Goal: Task Accomplishment & Management: Use online tool/utility

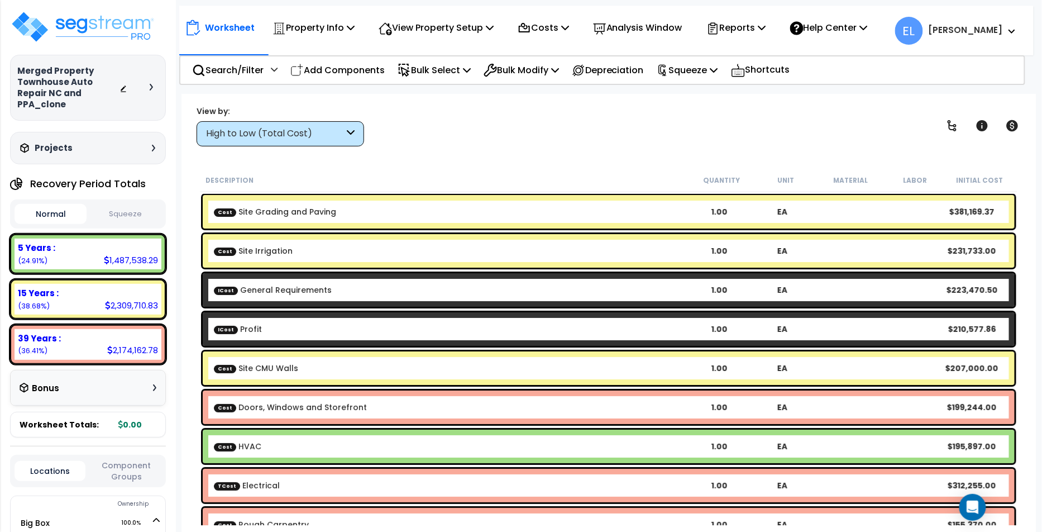
click at [352, 402] on link "Cost Doors, Windows and Storefront" at bounding box center [290, 407] width 153 height 11
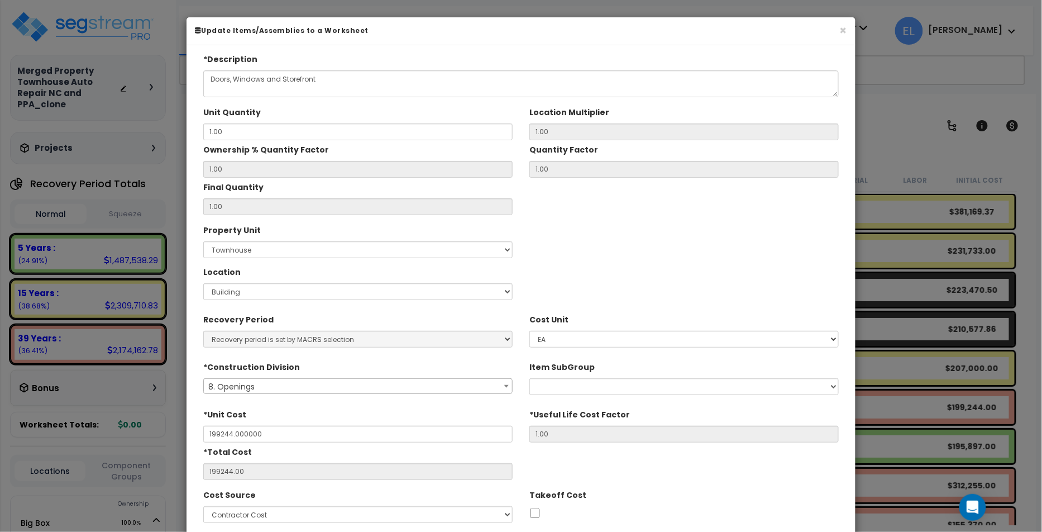
type input "$199,244.00"
click at [675, 77] on textarea "Doors, Windows and Storefront" at bounding box center [521, 83] width 636 height 27
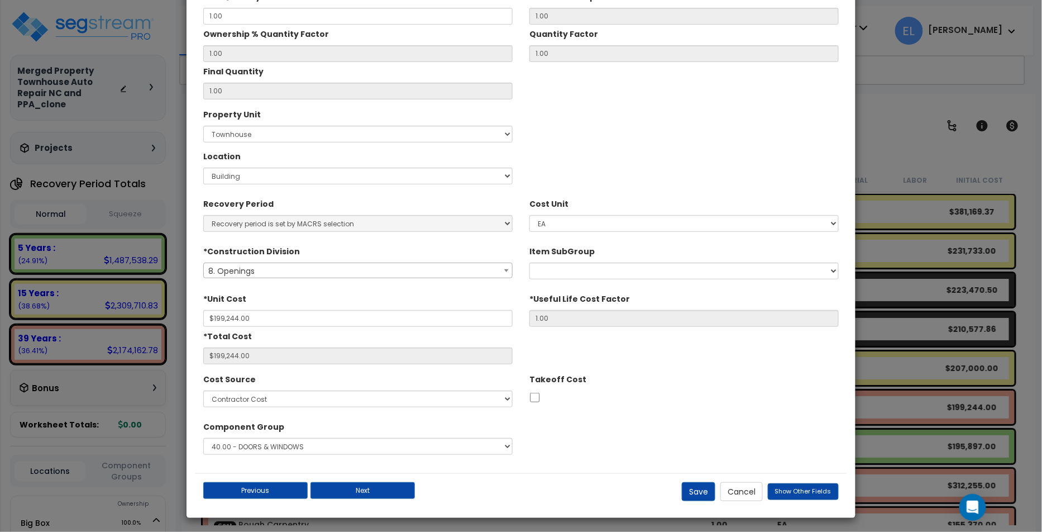
scroll to position [117, 0]
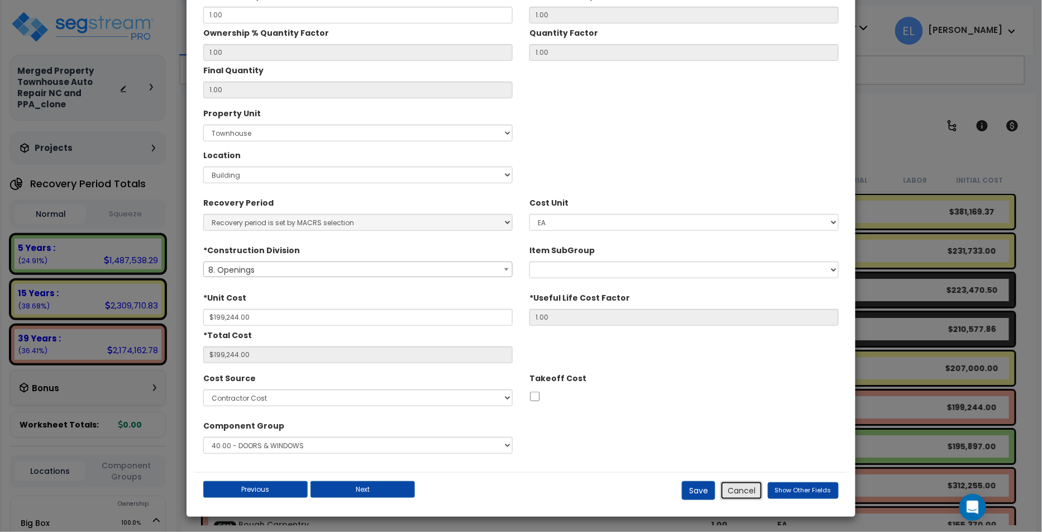
click at [751, 489] on button "Cancel" at bounding box center [741, 490] width 42 height 19
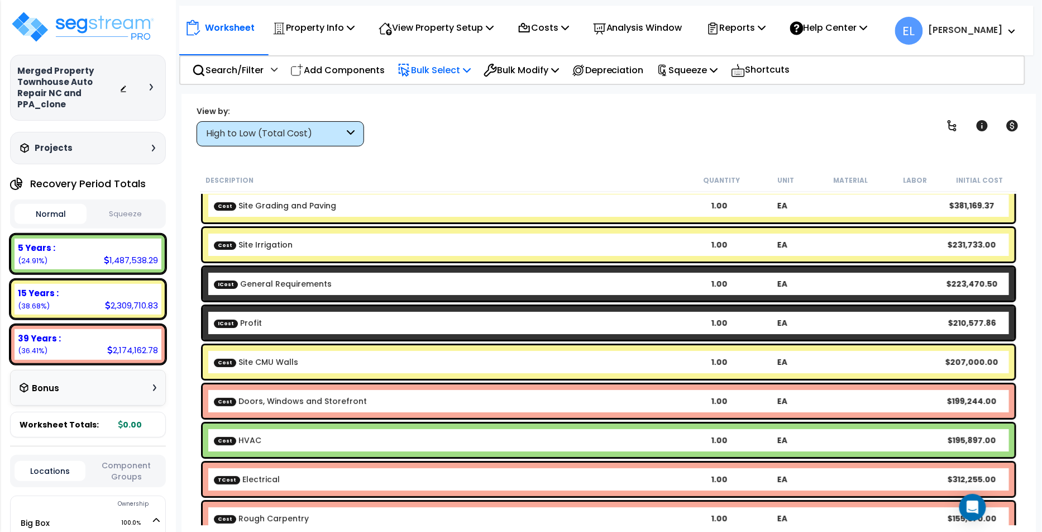
scroll to position [7, 0]
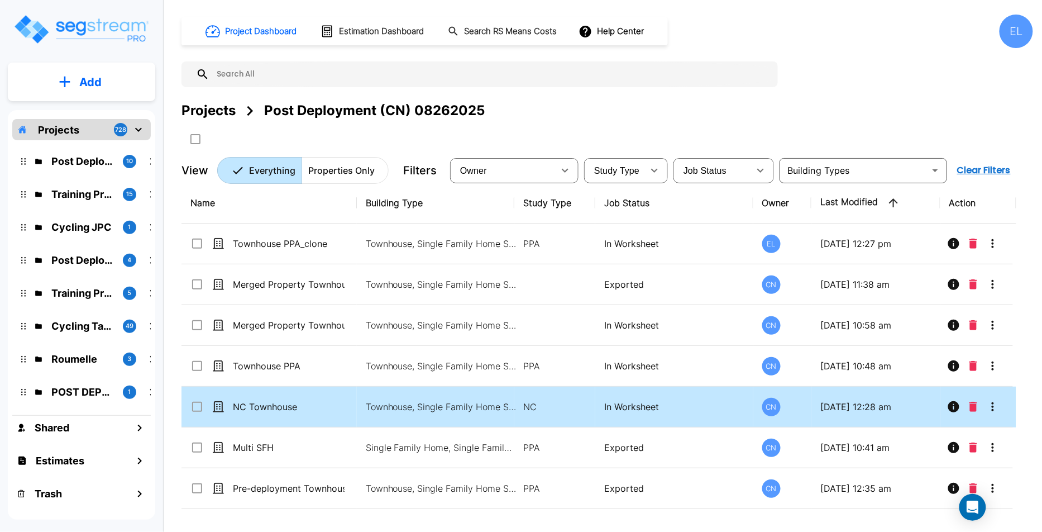
click at [723, 400] on p "In Worksheet" at bounding box center [674, 406] width 140 height 13
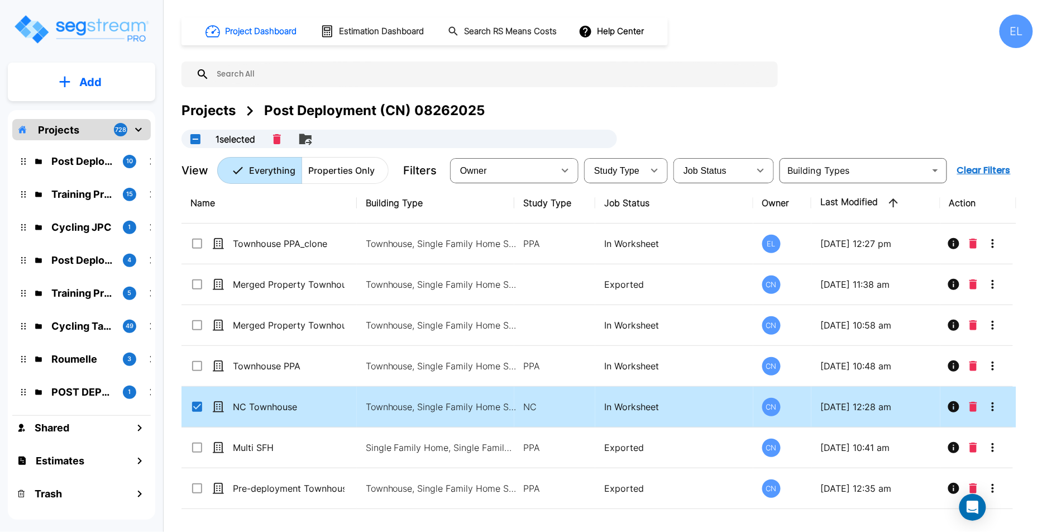
checkbox input "true"
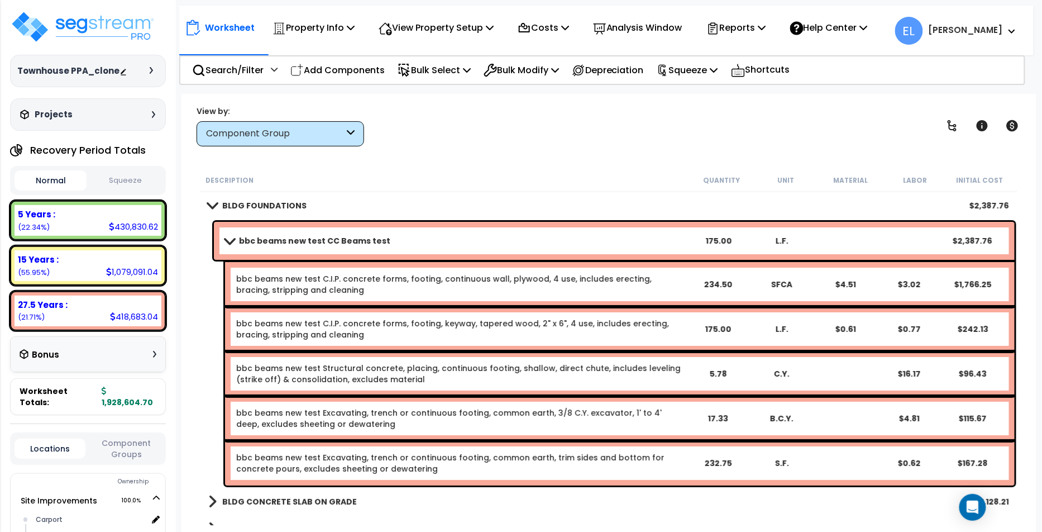
click at [237, 246] on link "bbc beams new test CC Beams test" at bounding box center [455, 241] width 461 height 16
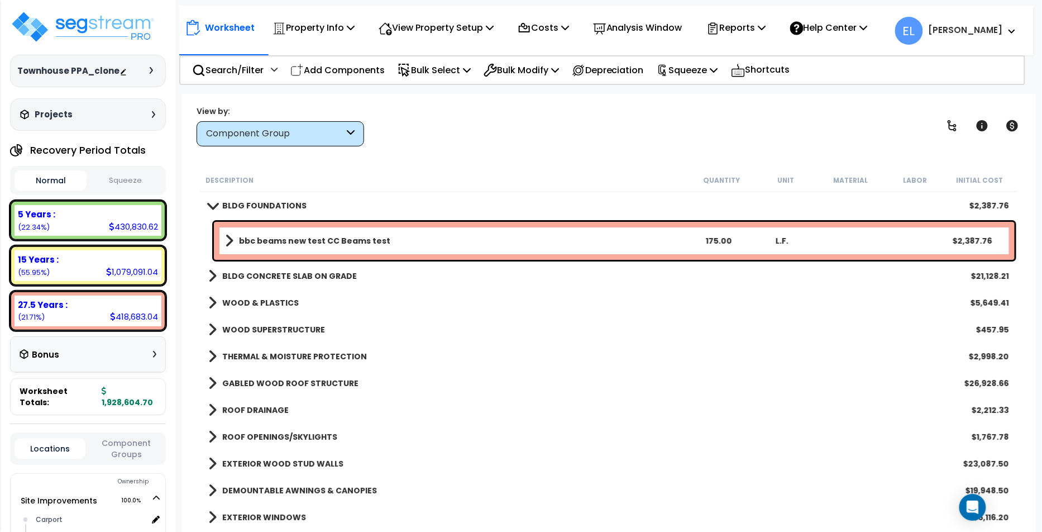
click at [229, 301] on b "WOOD & PLASTICS" at bounding box center [260, 302] width 77 height 11
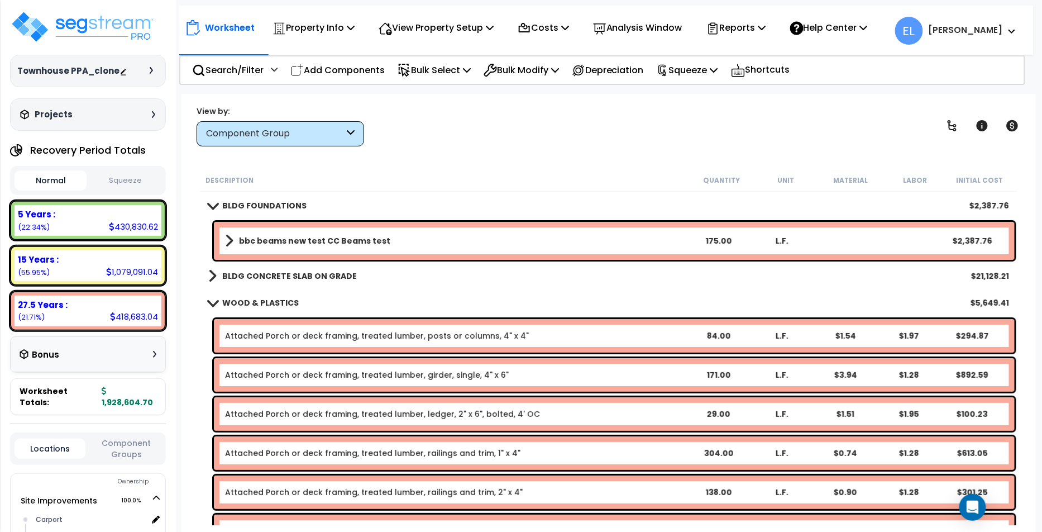
click at [357, 328] on div "Attached Porch or deck framing, treated lumber, posts or columns, 4" x 4" 84.00…" at bounding box center [614, 336] width 801 height 34
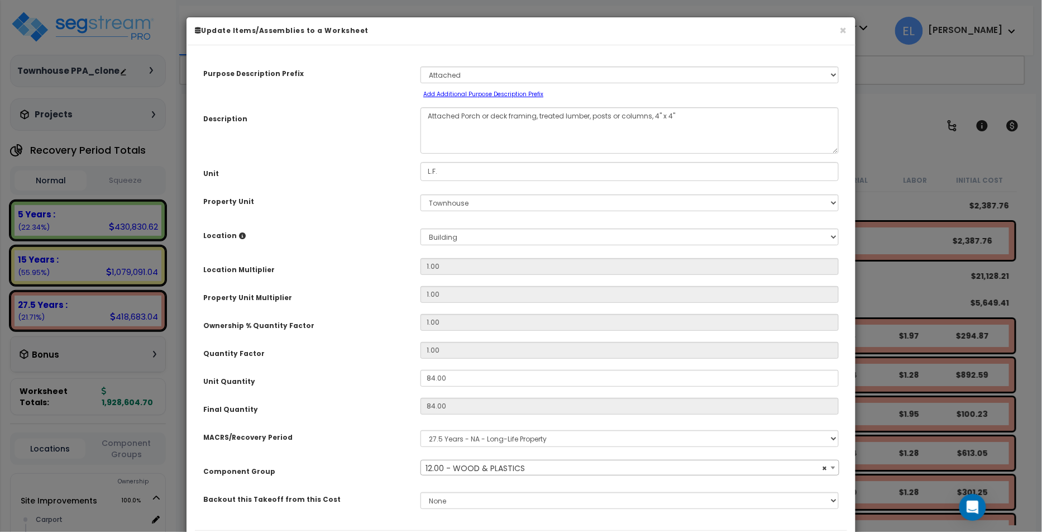
select select "31509"
click at [484, 94] on small "Add Additional Purpose Description Prefix" at bounding box center [483, 94] width 120 height 8
select select "Others"
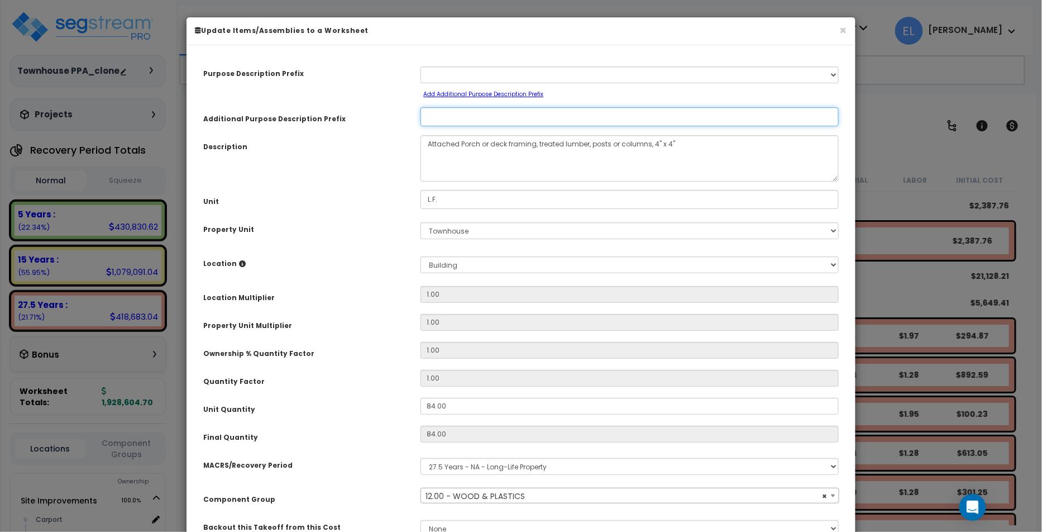
click at [463, 111] on input "Additional Purpose Description Prefix" at bounding box center [630, 116] width 418 height 19
type input "c"
click at [433, 113] on input "Additional Purpose Description Prefix" at bounding box center [630, 116] width 418 height 19
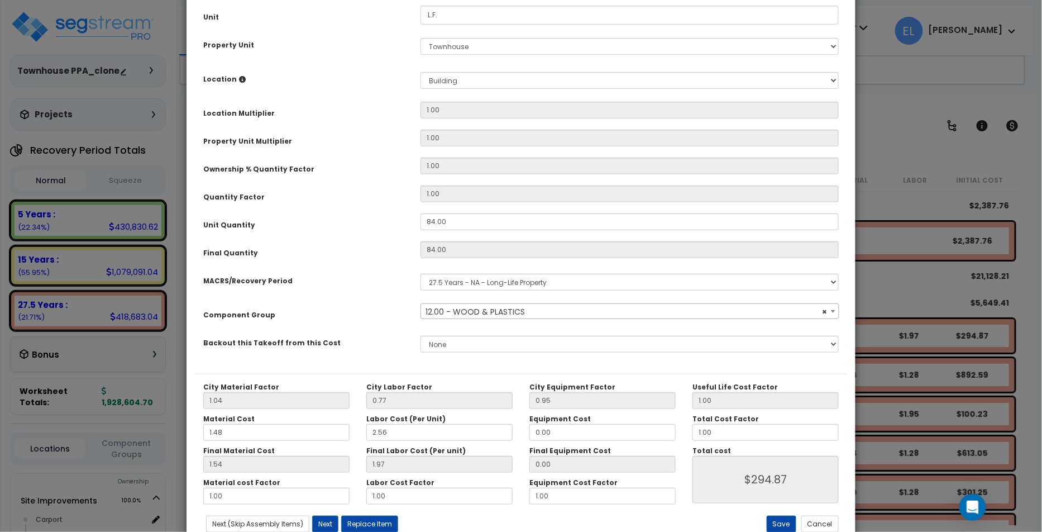
scroll to position [216, 0]
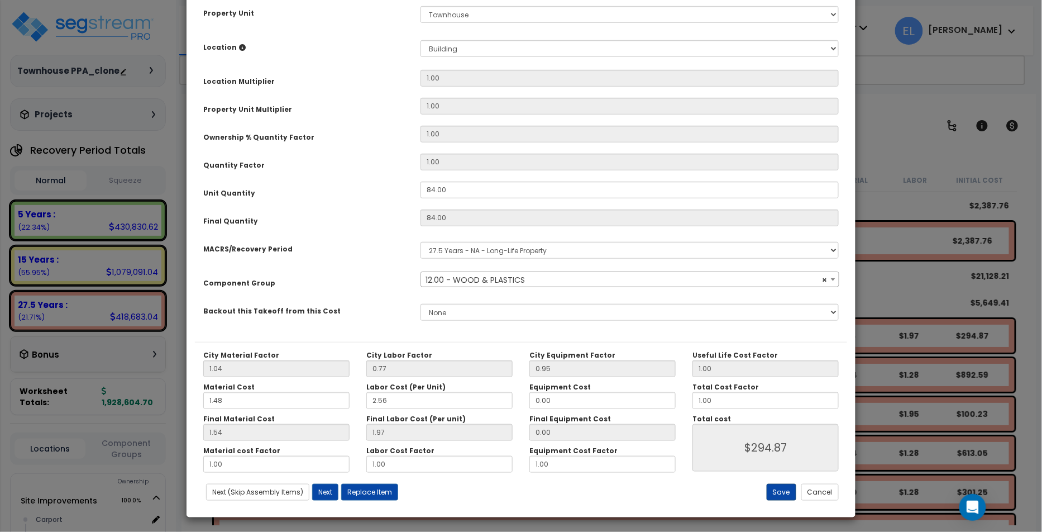
type input "attached1"
click at [788, 489] on button "Save" at bounding box center [782, 492] width 30 height 17
type input "294.87"
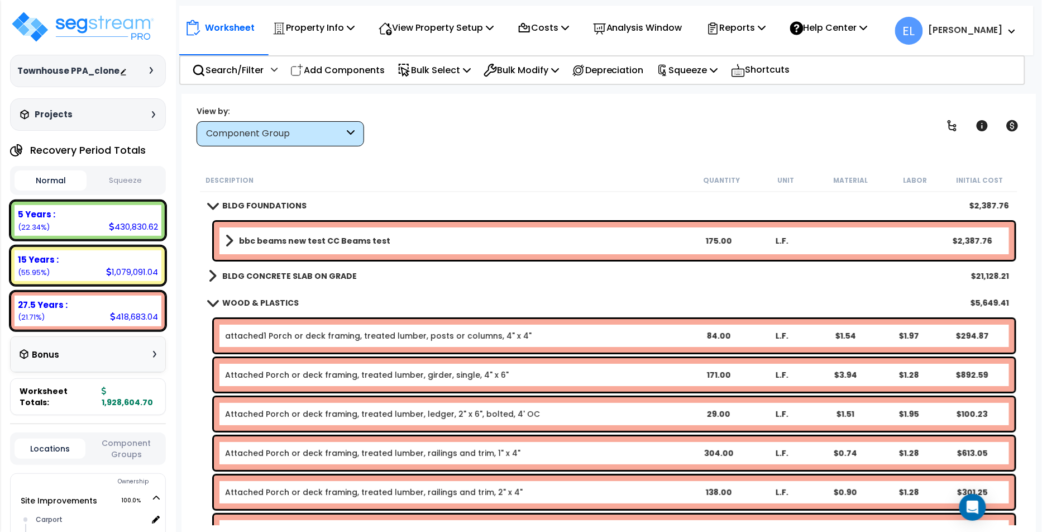
click at [410, 346] on div "attached1 Porch or deck framing, treated lumber, posts or columns, 4" x 4" 84.0…" at bounding box center [614, 336] width 801 height 34
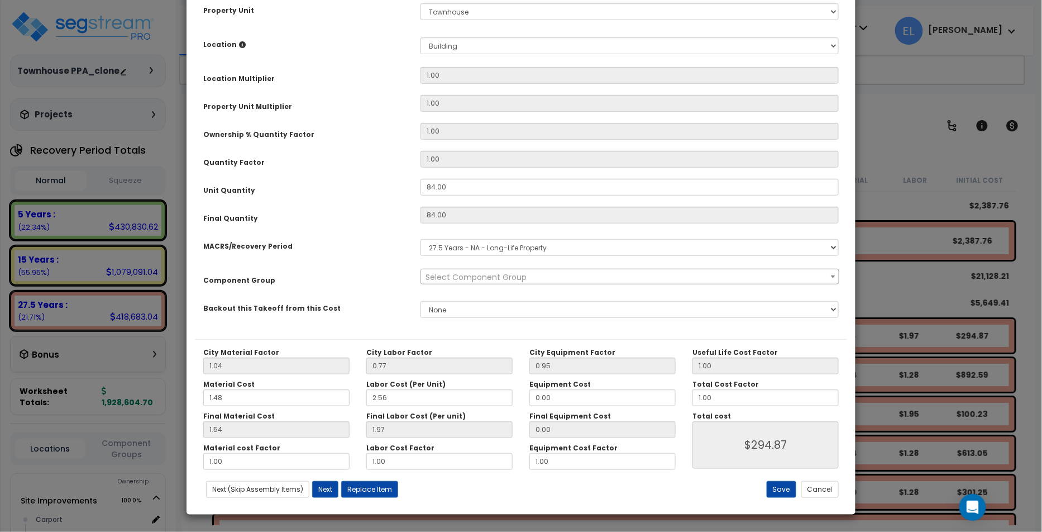
scroll to position [0, 0]
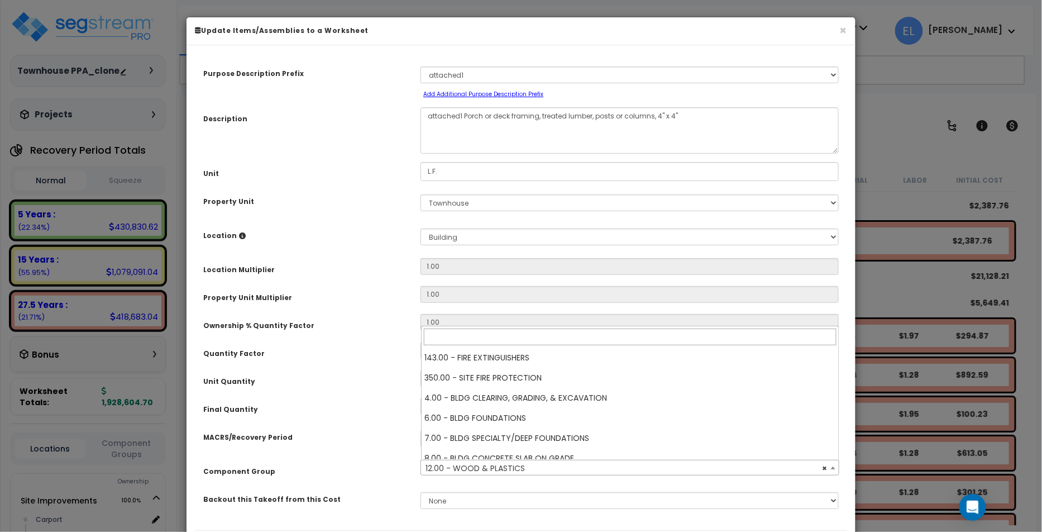
click at [507, 466] on span "× 12.00 - WOOD & PLASTICS" at bounding box center [629, 468] width 417 height 16
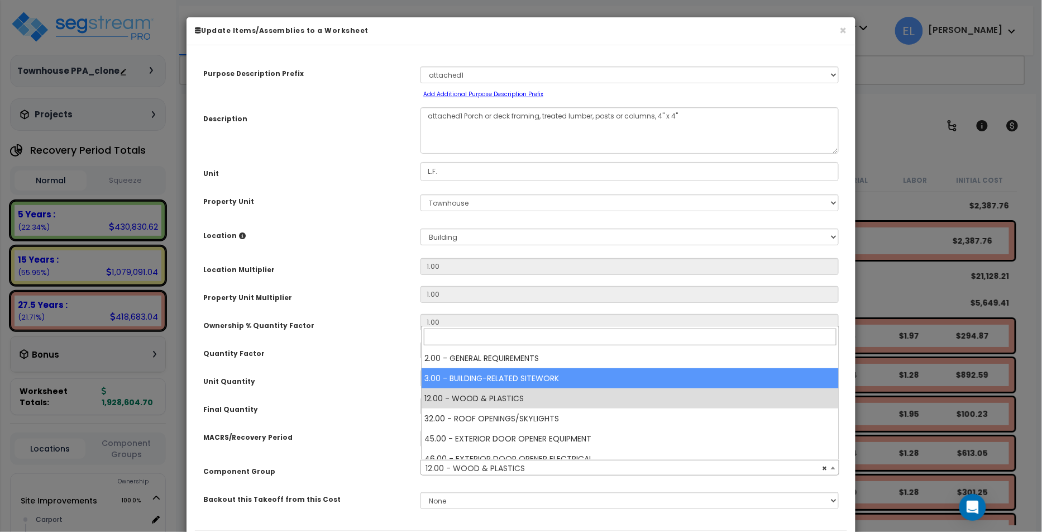
select select "31355"
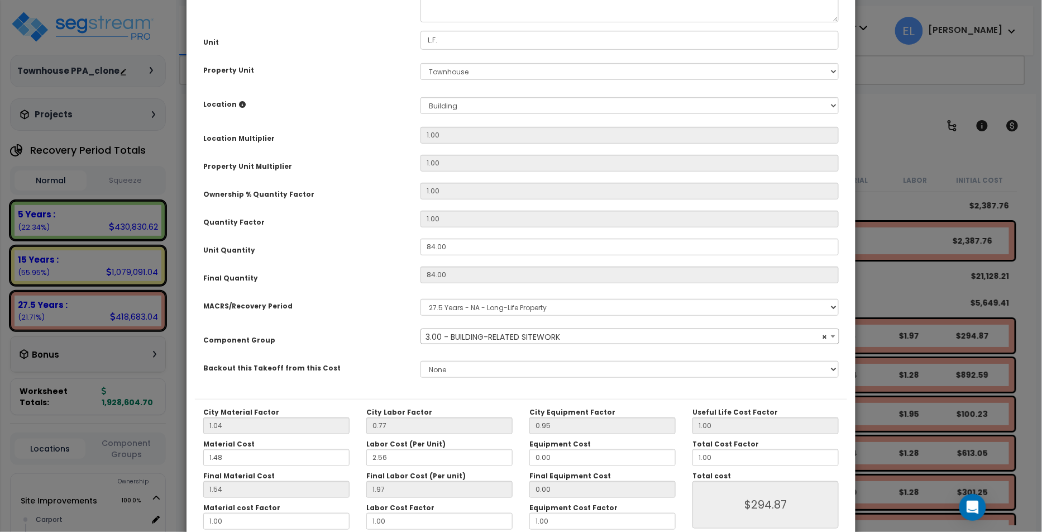
scroll to position [188, 0]
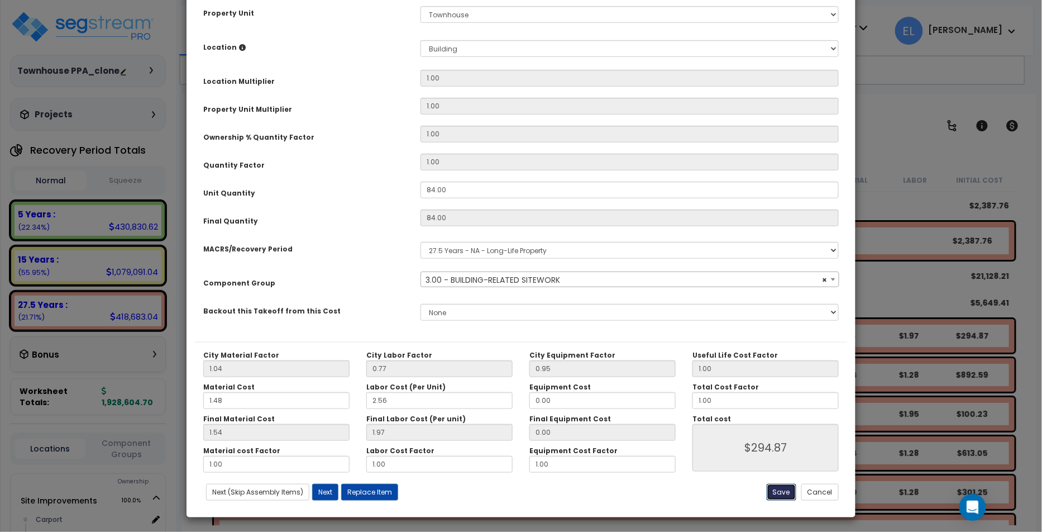
click at [776, 489] on button "Save" at bounding box center [782, 492] width 30 height 17
type input "294.87"
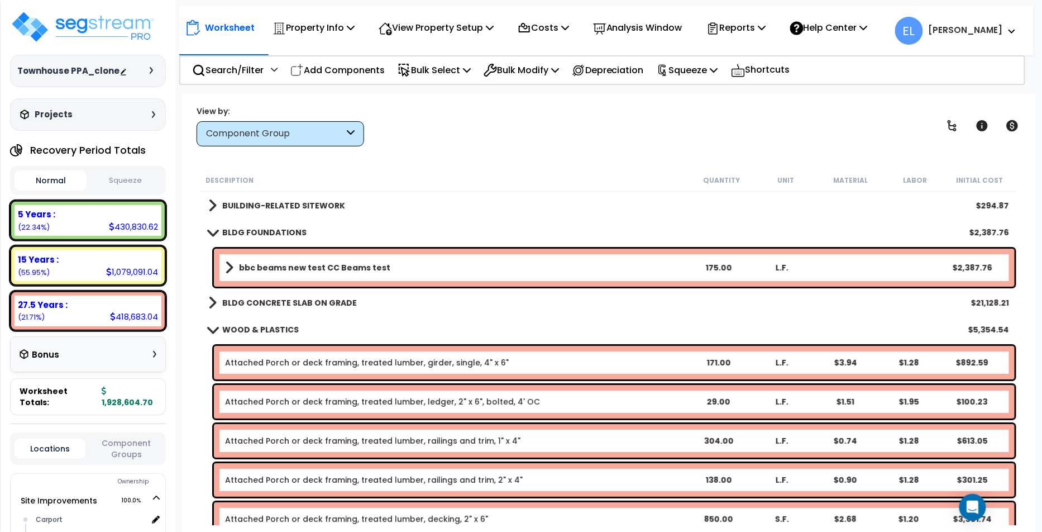
click at [495, 360] on b "Attached Porch or deck framing, treated lumber, girder, single, 4" x 6"" at bounding box center [455, 362] width 461 height 11
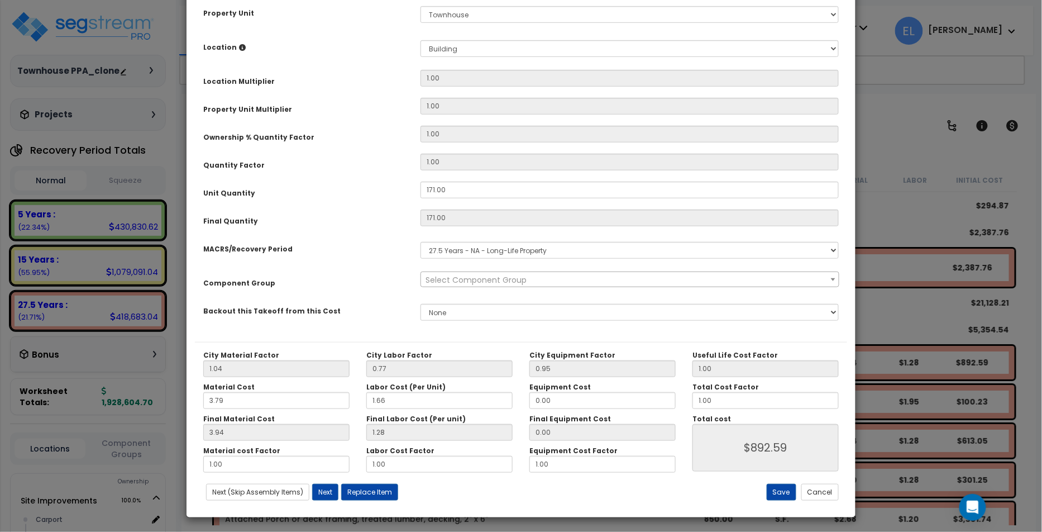
scroll to position [0, 0]
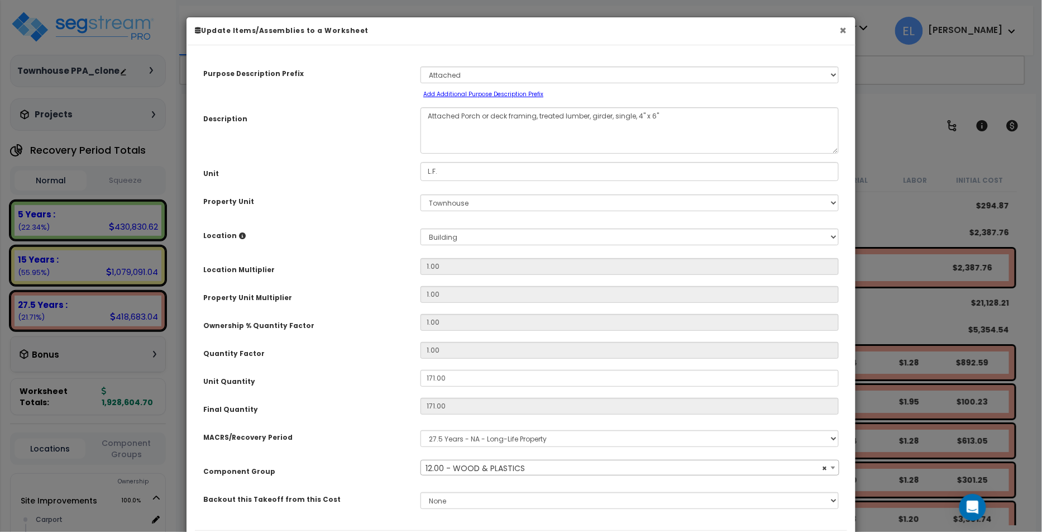
select select "31509"
click at [843, 27] on button "×" at bounding box center [843, 31] width 7 height 12
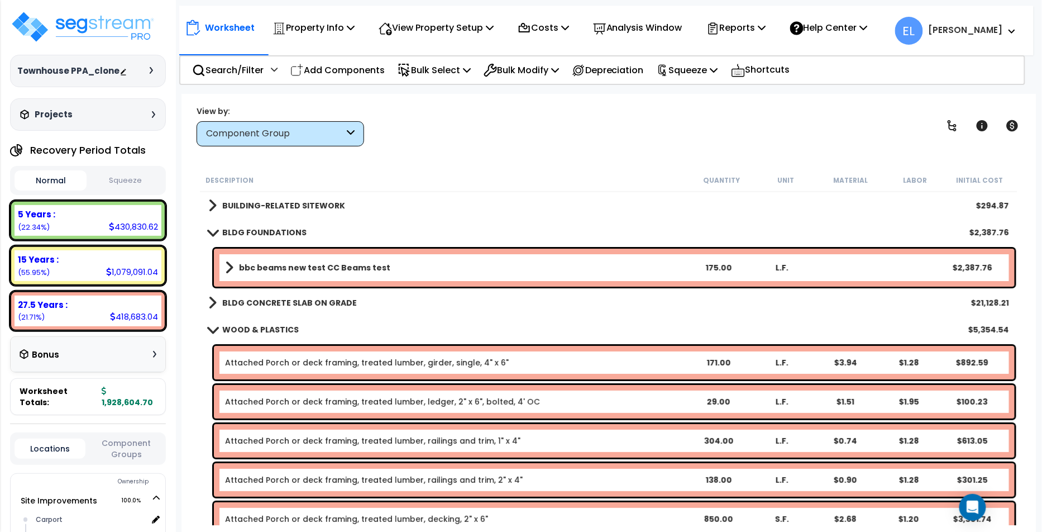
click at [245, 132] on div "Component Group" at bounding box center [275, 133] width 138 height 13
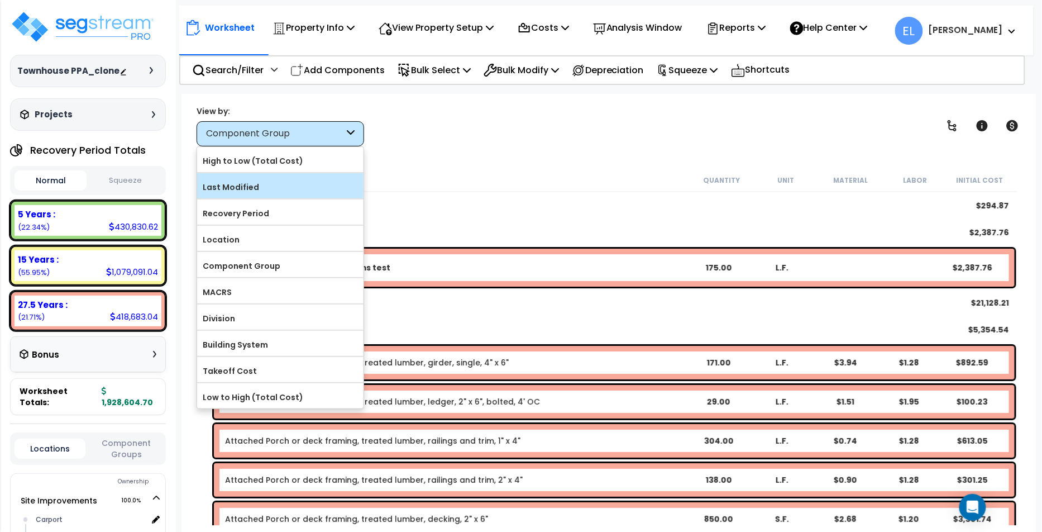
click at [241, 174] on div "Last Modified" at bounding box center [280, 185] width 166 height 25
click at [282, 180] on label "Last Modified" at bounding box center [280, 187] width 166 height 17
click at [0, 0] on input "Last Modified" at bounding box center [0, 0] width 0 height 0
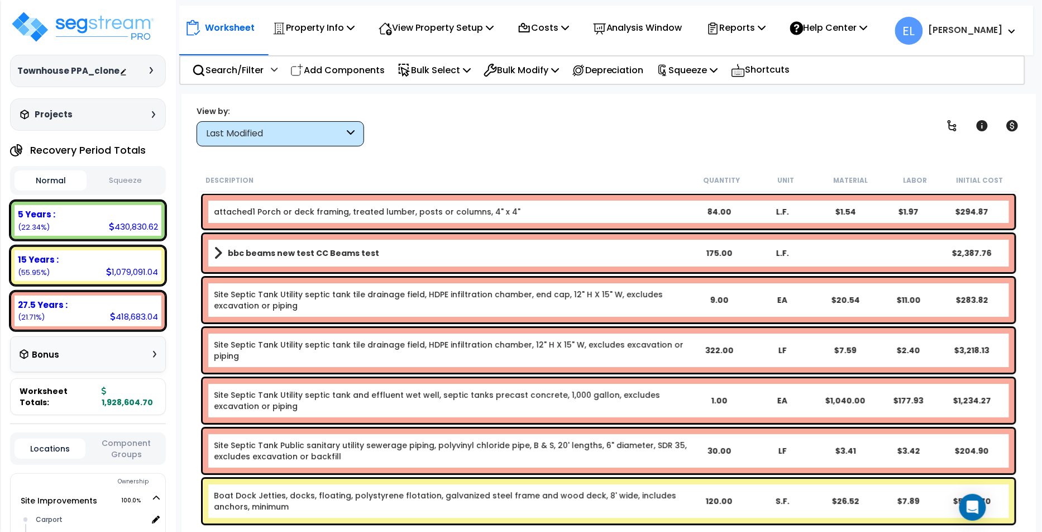
click at [290, 204] on div "attached1 Porch or deck framing, treated lumber, posts or columns, 4" x 4" 84.0…" at bounding box center [609, 212] width 812 height 34
click at [290, 203] on div "attached1 Porch or deck framing, treated lumber, posts or columns, 4" x 4" 84.0…" at bounding box center [609, 212] width 812 height 34
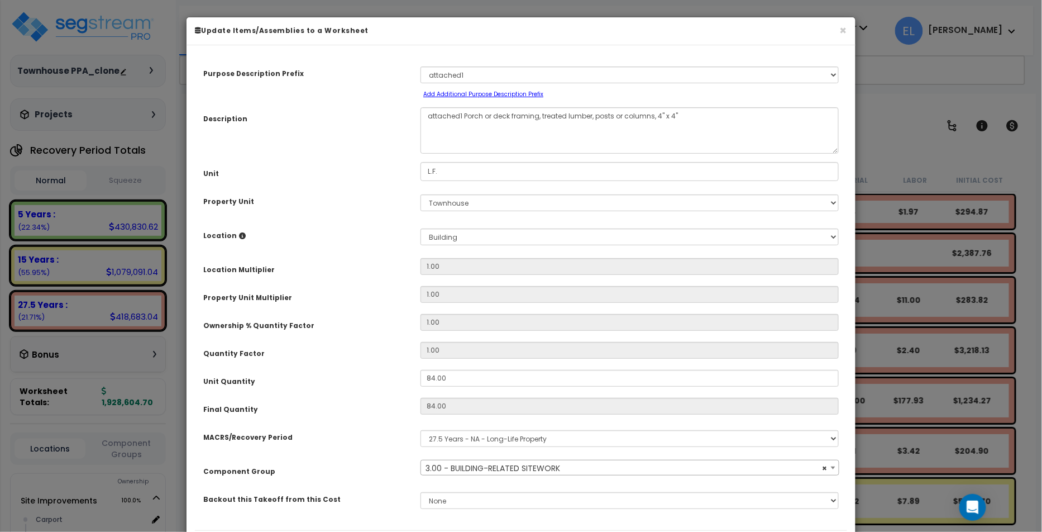
select select "31355"
click at [841, 29] on button "×" at bounding box center [843, 31] width 7 height 12
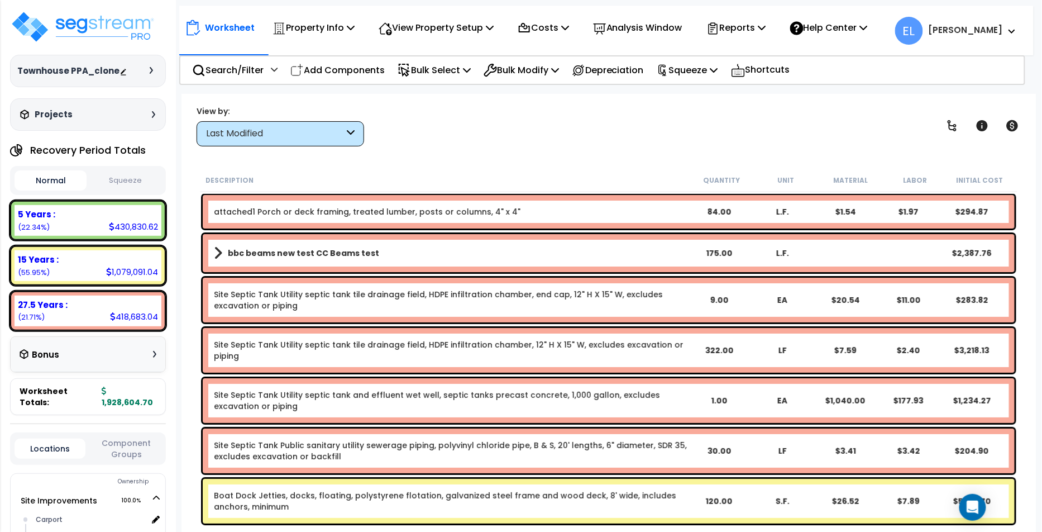
click at [378, 293] on link "Site Septic Tank Utility septic tank tile drainage field, HDPE infiltration cha…" at bounding box center [451, 300] width 474 height 22
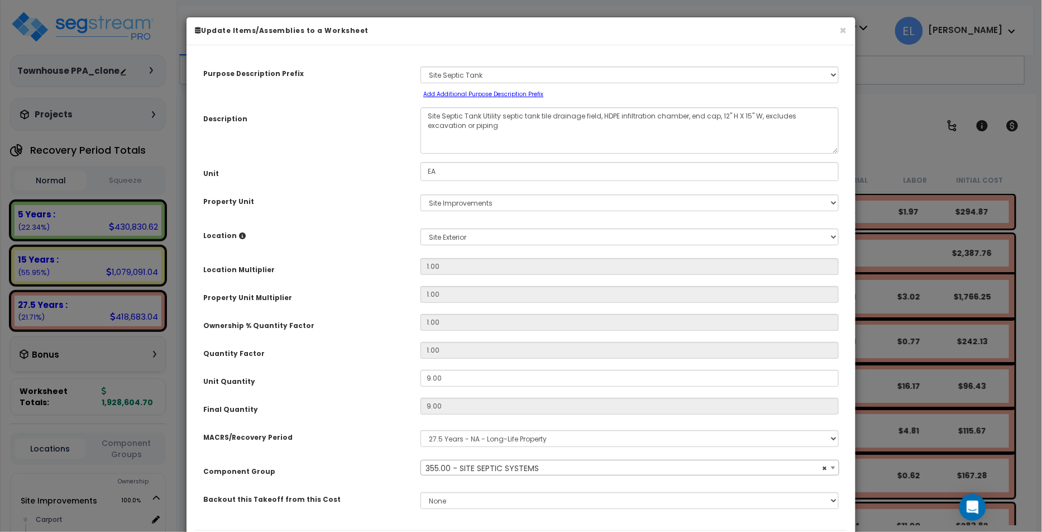
select select "25748"
click at [462, 125] on textarea "Site Septic Tank Utility septic tank tile drainage field, HDPE infiltration cha…" at bounding box center [630, 130] width 418 height 46
drag, startPoint x: 466, startPoint y: 128, endPoint x: 441, endPoint y: 107, distance: 33.3
click at [441, 107] on textarea "Site Septic Tank Utility septic tank tile drainage field, HDPE infiltration cha…" at bounding box center [630, 130] width 418 height 46
click at [582, 138] on textarea "Site Septic Tank Utility septic tank tile drainage field, HDPE infiltration cha…" at bounding box center [630, 130] width 418 height 46
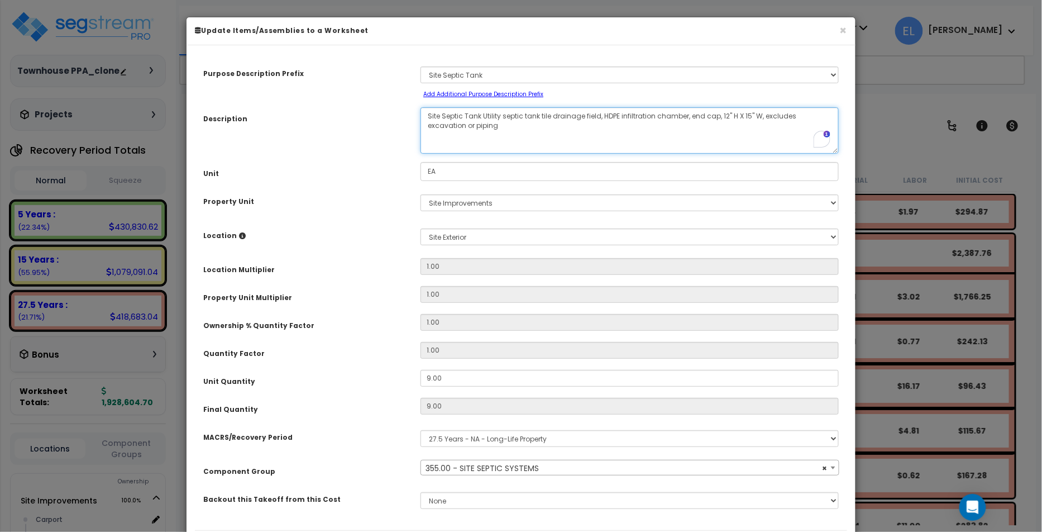
drag, startPoint x: 582, startPoint y: 138, endPoint x: 421, endPoint y: 119, distance: 162.5
click at [421, 118] on textarea "Site Septic Tank Utility septic tank tile drainage field, HDPE infiltration cha…" at bounding box center [630, 130] width 418 height 46
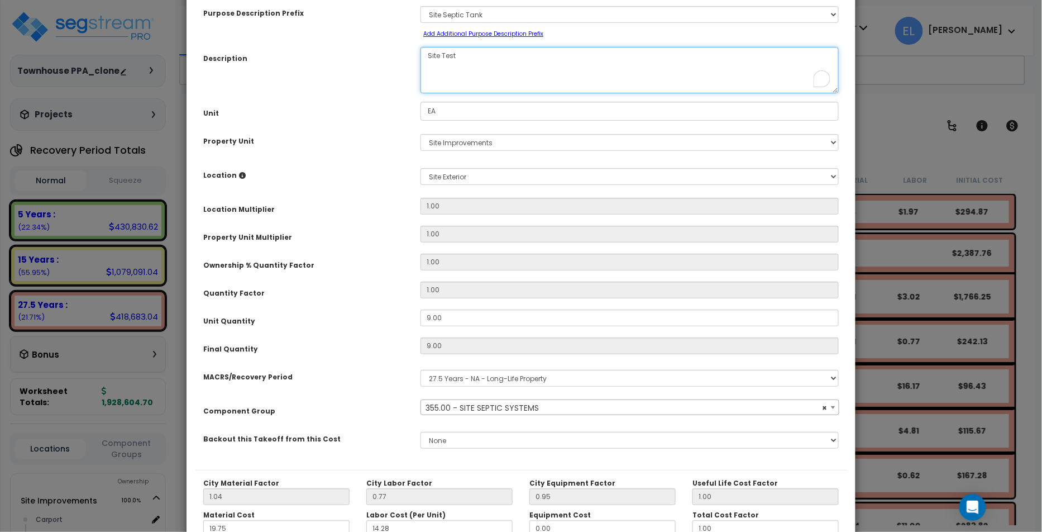
scroll to position [188, 0]
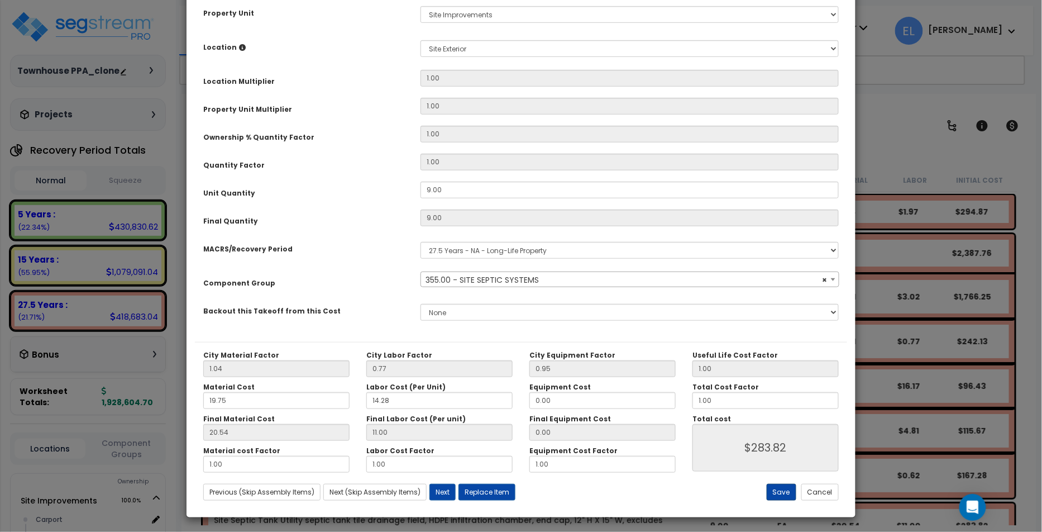
type textarea "Site Test"
click at [786, 488] on button "Save" at bounding box center [782, 492] width 30 height 17
type input "283.82"
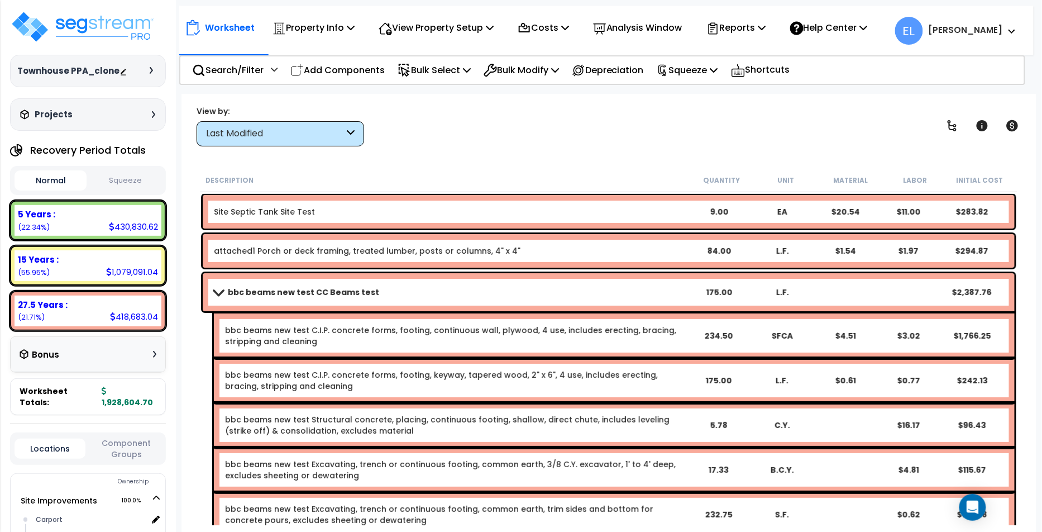
click at [360, 220] on div "Site Septic Tank Site Test 9.00 EA $20.54 $11.00 $283.82" at bounding box center [609, 212] width 812 height 34
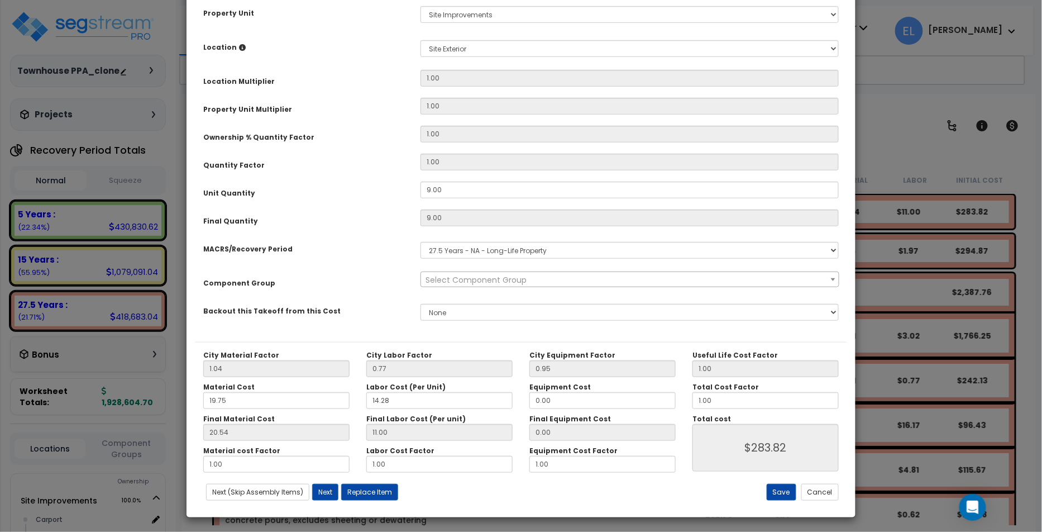
scroll to position [0, 0]
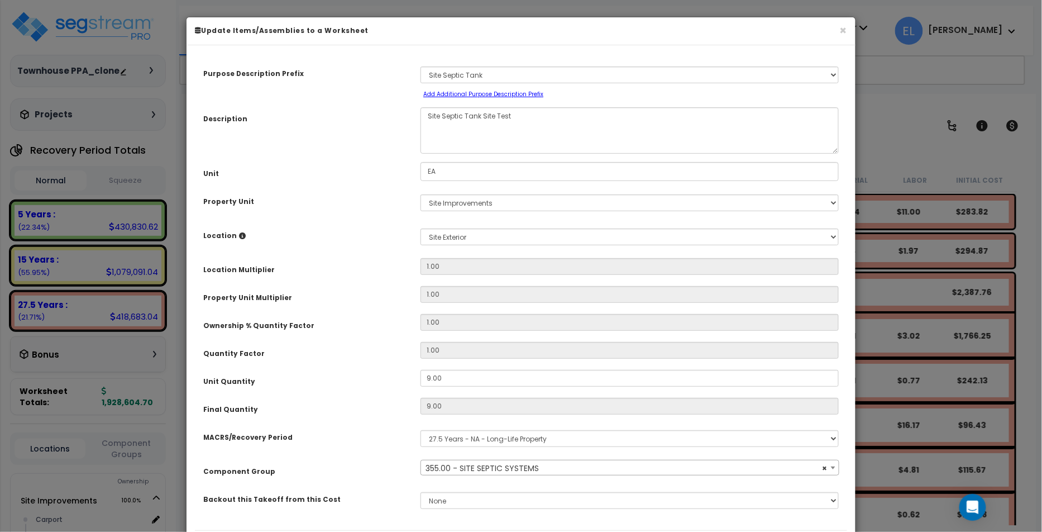
select select "25748"
drag, startPoint x: 522, startPoint y: 117, endPoint x: 417, endPoint y: 115, distance: 105.0
click at [417, 115] on div "Site Septic Tank Site Test" at bounding box center [629, 130] width 435 height 46
click at [419, 144] on div "Site Septic Tank Site Test" at bounding box center [629, 130] width 435 height 46
click at [428, 132] on textarea "Site Septic Tank Site Test" at bounding box center [630, 130] width 418 height 46
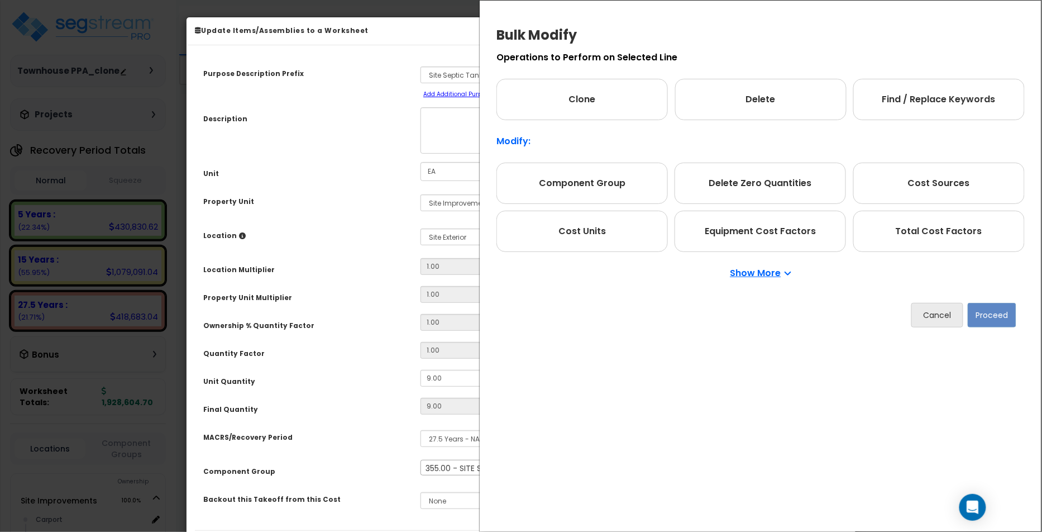
click at [343, 127] on div "Bulk Modify Operations to Perform on Selected Line Clone Delete Find / Replace …" at bounding box center [521, 266] width 1042 height 532
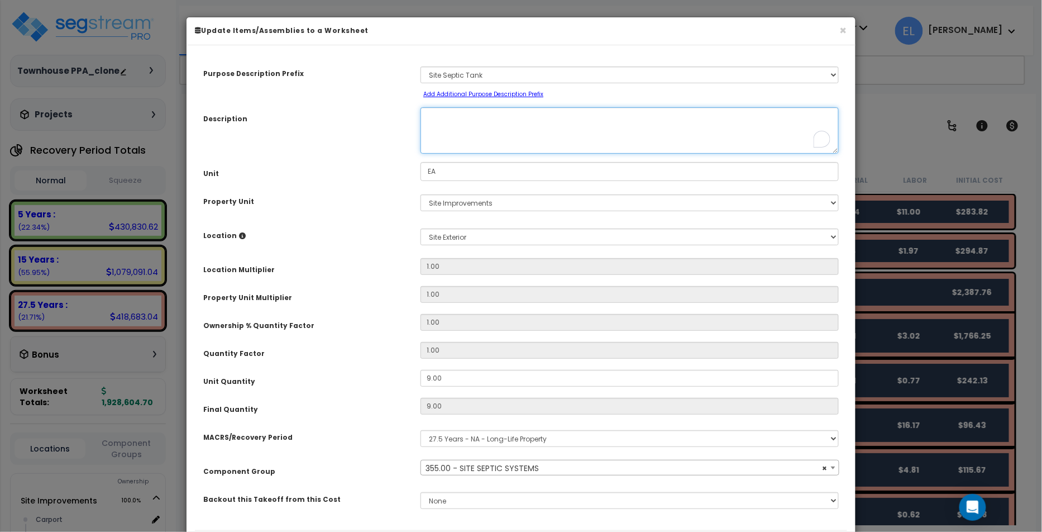
click at [600, 150] on textarea "Site Septic Tank Site Test" at bounding box center [630, 130] width 418 height 46
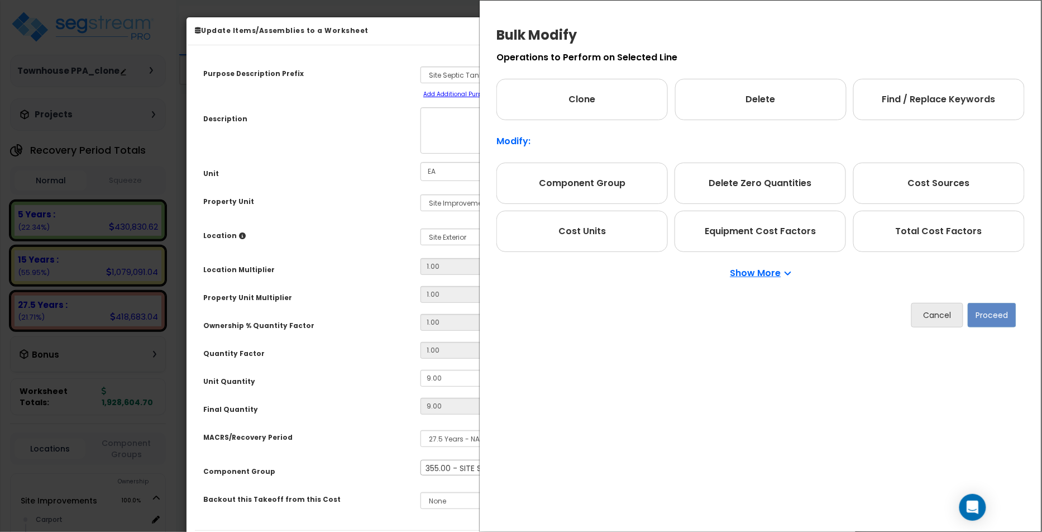
click at [907, 313] on div "Cancel Proceed" at bounding box center [760, 314] width 528 height 41
click at [928, 316] on button "Cancel" at bounding box center [937, 315] width 52 height 25
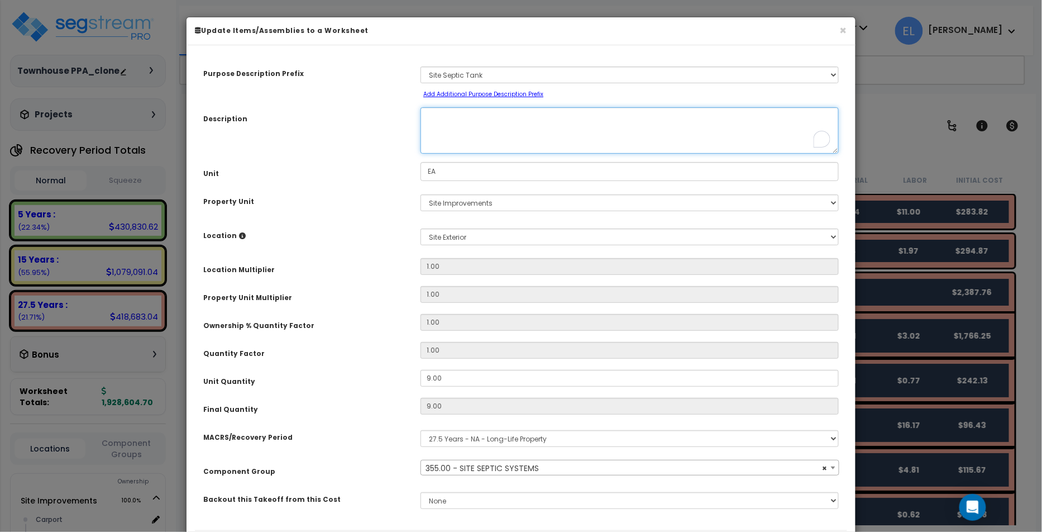
click at [638, 149] on textarea "Site Septic Tank Site Test" at bounding box center [630, 130] width 418 height 46
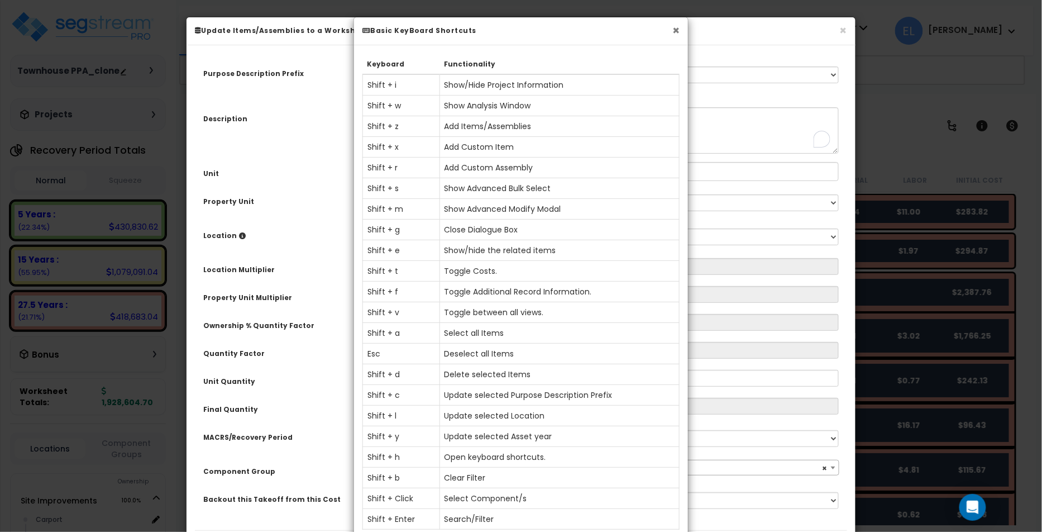
click at [675, 27] on button "×" at bounding box center [675, 31] width 7 height 12
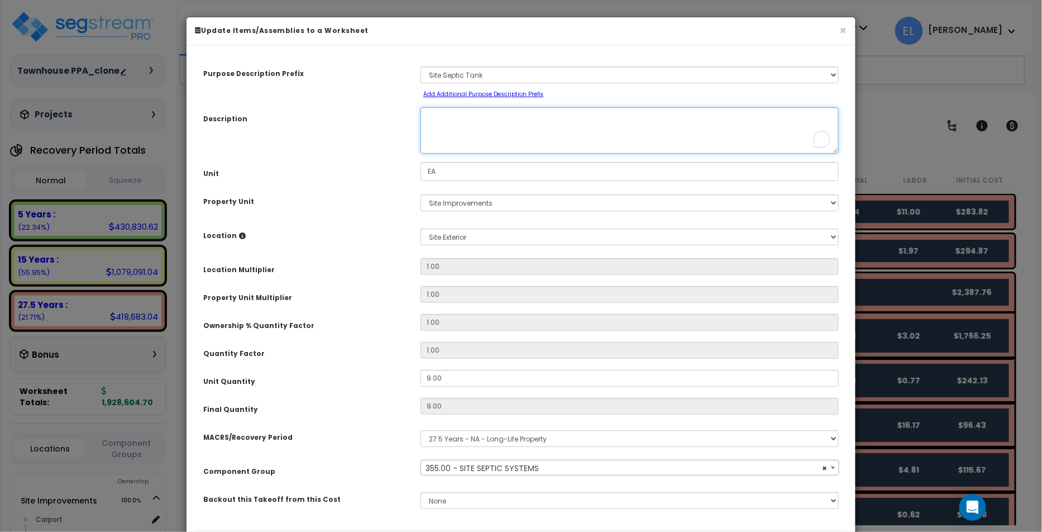
click at [472, 144] on textarea "Site Septic Tank Site Test" at bounding box center [630, 130] width 418 height 46
type textarea "tr"
click at [462, 92] on small "Add Additional Purpose Description Prefix" at bounding box center [483, 94] width 120 height 8
select select "Others"
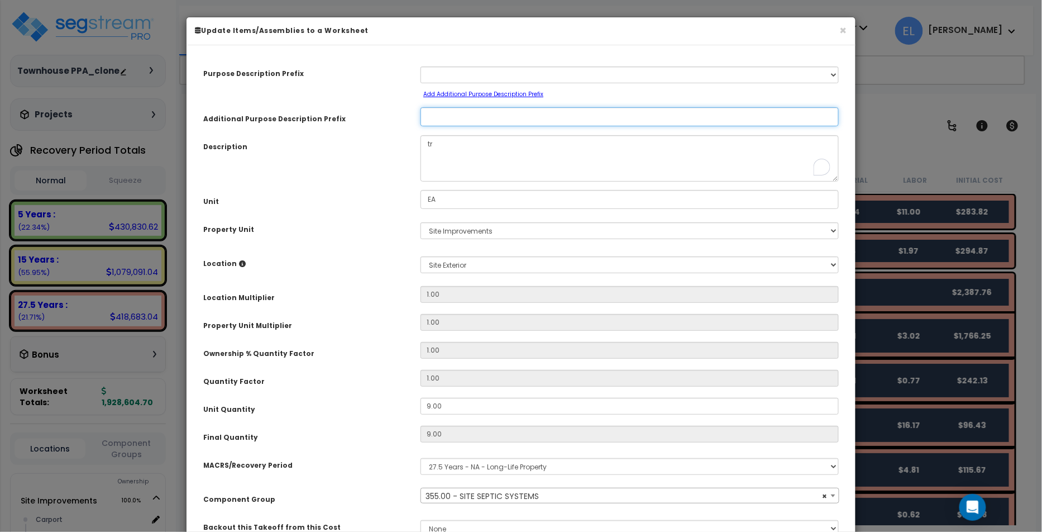
click at [449, 112] on input "Additional Purpose Description Prefix" at bounding box center [630, 116] width 418 height 19
type input "S"
type input "D"
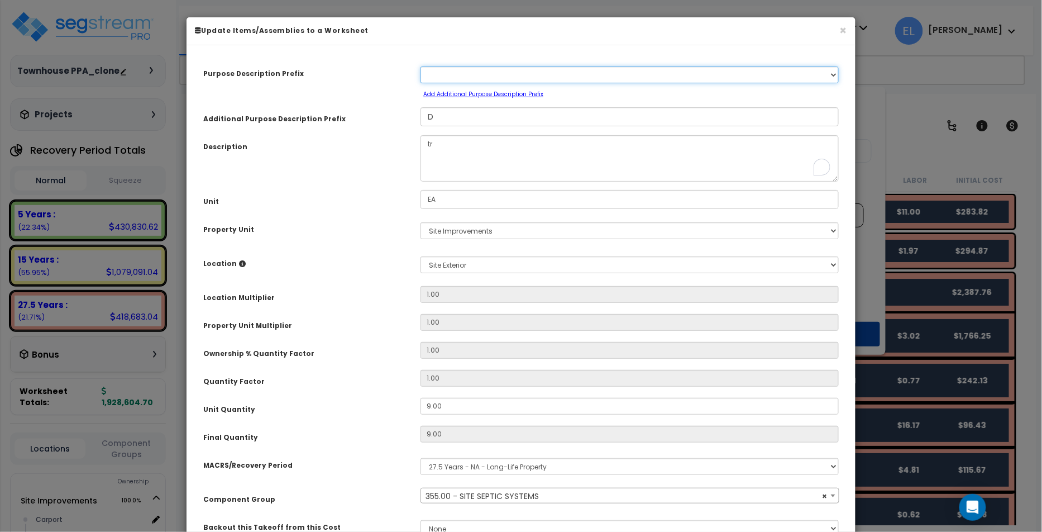
click at [450, 77] on select "Select A New Purpose Descrip A/V System A/V System Equipment A/V System Equipme…" at bounding box center [630, 74] width 418 height 17
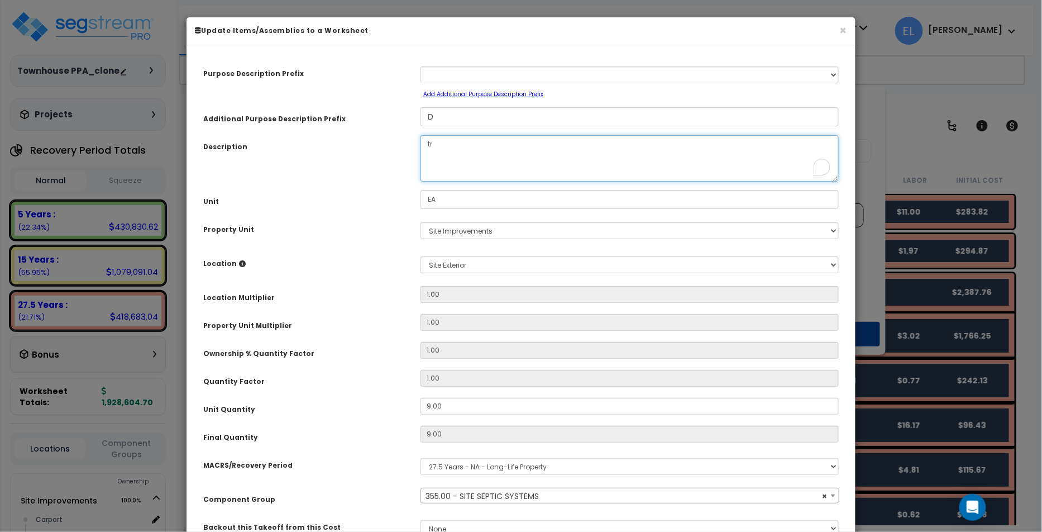
click at [440, 144] on textarea "Site Septic Tank Site Test" at bounding box center [630, 158] width 418 height 46
type textarea "t"
type textarea "S"
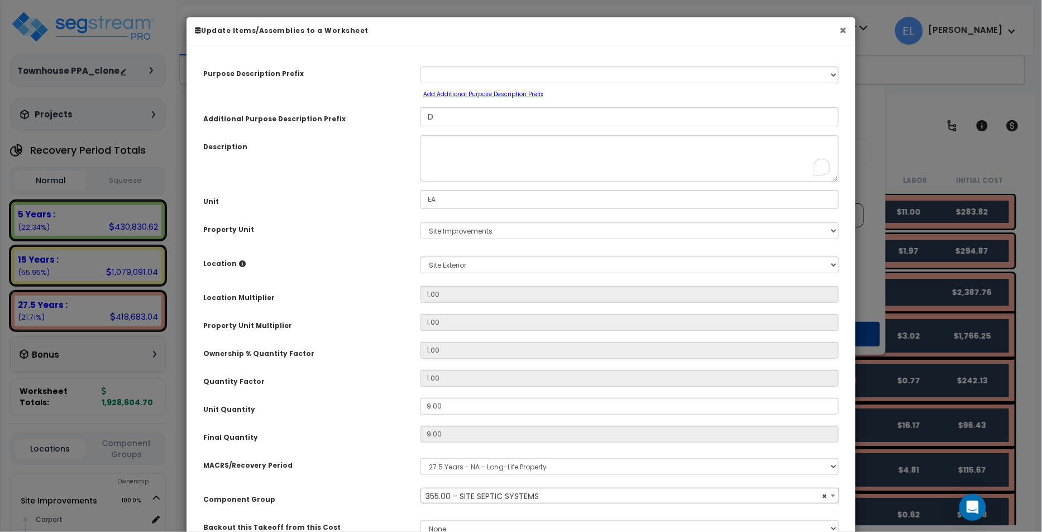
click at [841, 25] on button "×" at bounding box center [843, 31] width 7 height 12
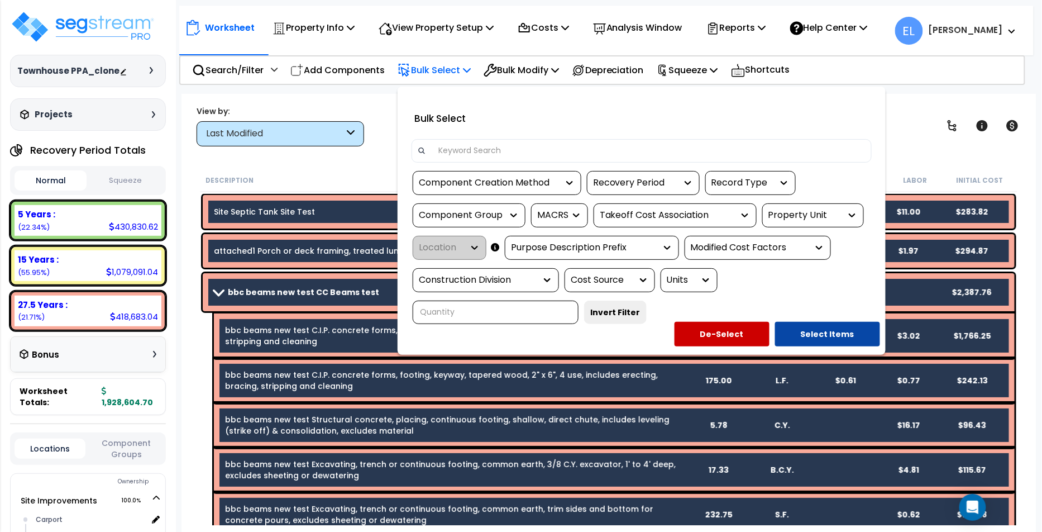
click at [370, 169] on div at bounding box center [521, 266] width 1042 height 532
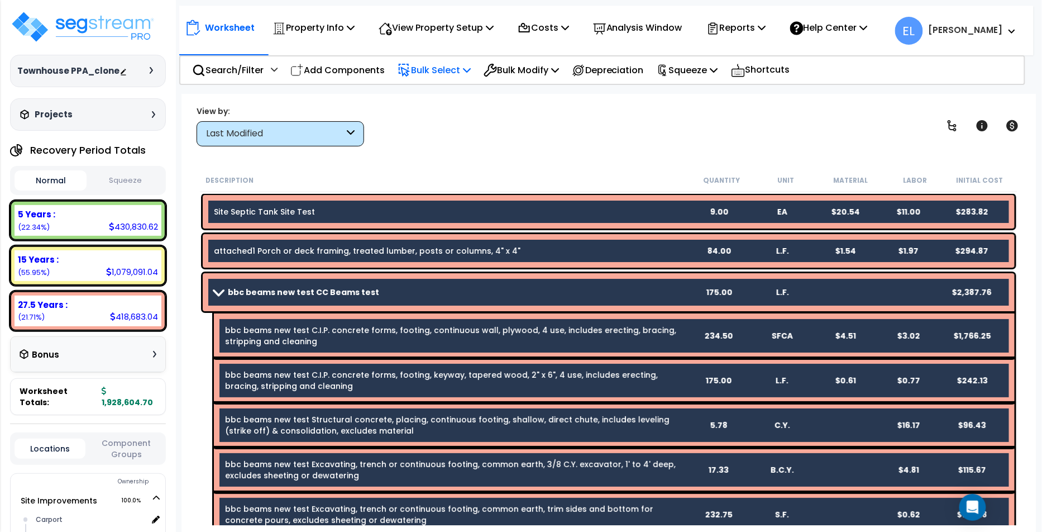
click at [522, 221] on div "Site Septic Tank Site Test 9.00 EA $20.54 $11.00 $283.82" at bounding box center [609, 212] width 812 height 34
click at [529, 211] on b "Site Septic Tank Site Test" at bounding box center [451, 211] width 474 height 11
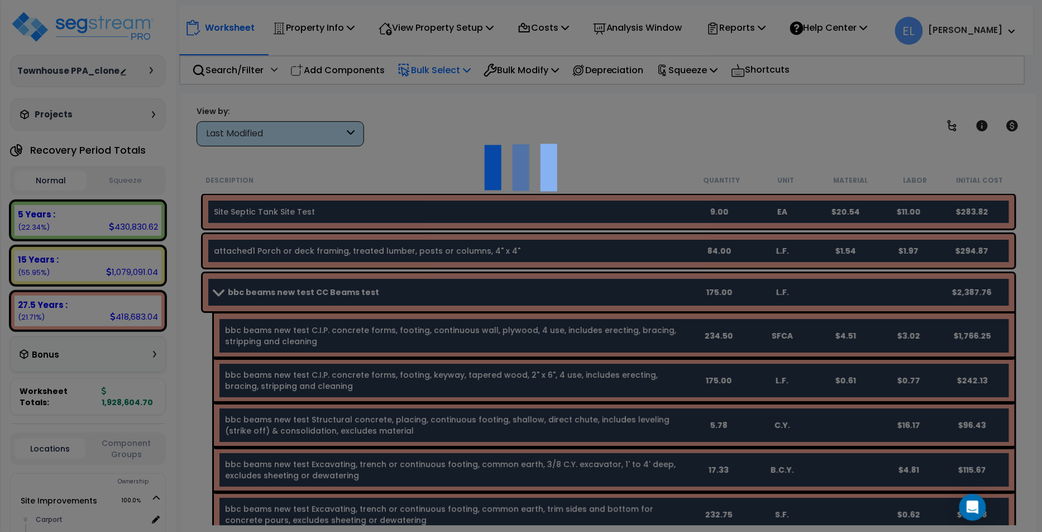
click at [529, 211] on img at bounding box center [521, 168] width 112 height 112
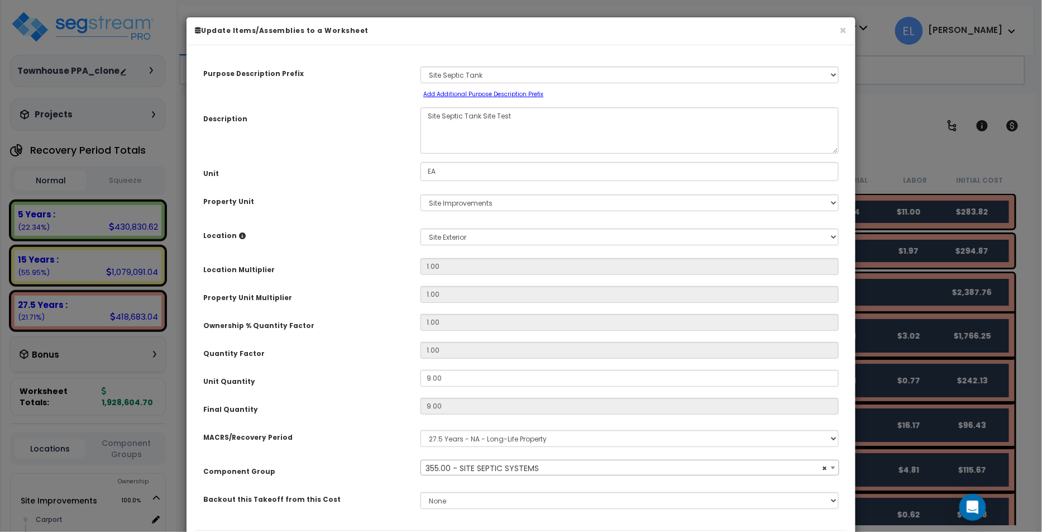
select select "25748"
click at [472, 92] on small "Add Additional Purpose Description Prefix" at bounding box center [483, 94] width 120 height 8
select select "Others"
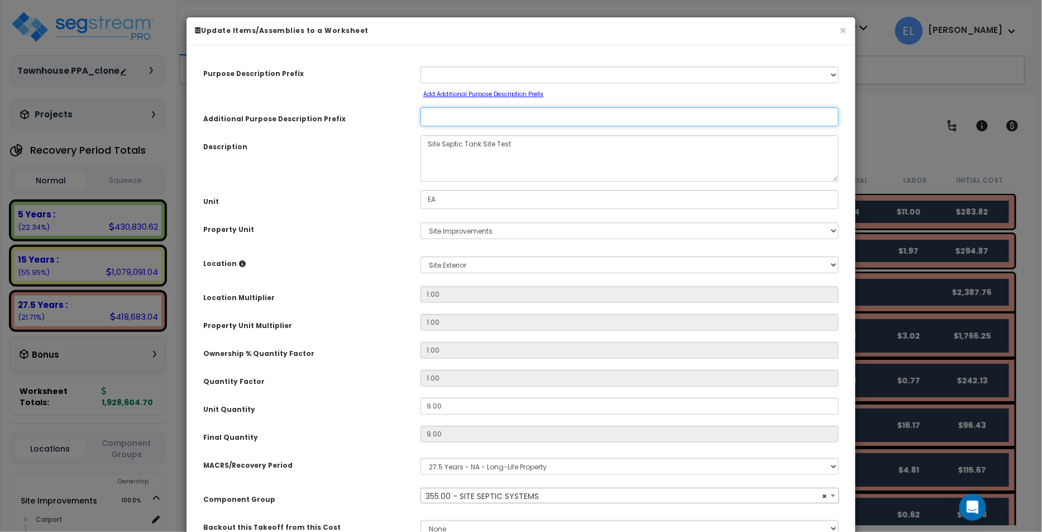
click at [454, 114] on input "Additional Purpose Description Prefix" at bounding box center [630, 116] width 418 height 19
select select "25748"
type input "DD"
select select "25748"
type input "DDs"
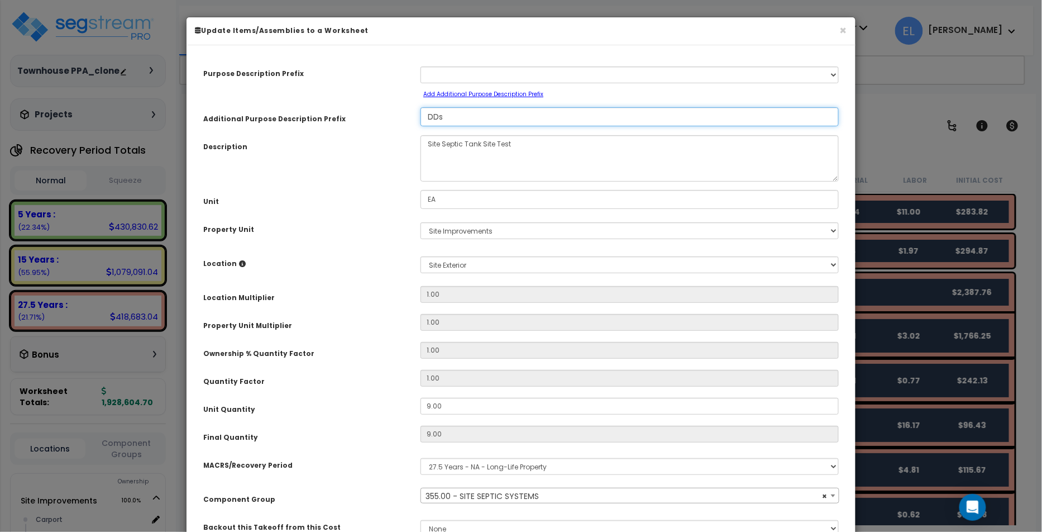
select select "25748"
type input "DDsads"
select select "25748"
type input "DDsads"
click at [489, 155] on textarea "Site Septic Tank Site Test" at bounding box center [630, 158] width 418 height 46
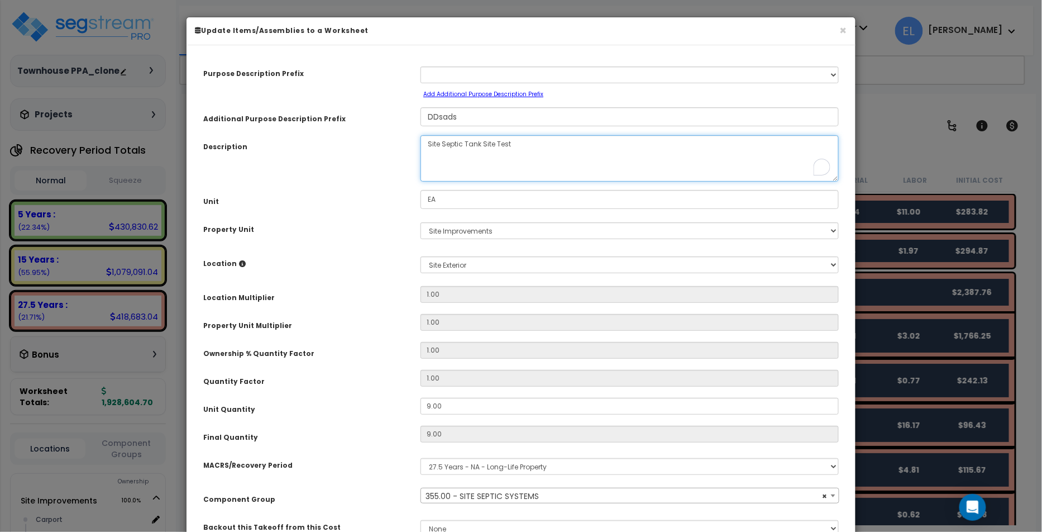
drag, startPoint x: 548, startPoint y: 138, endPoint x: 477, endPoint y: 154, distance: 72.7
click at [477, 154] on textarea "Site Septic Tank Site Test" at bounding box center [630, 158] width 418 height 46
type textarea "DASS"
click at [844, 31] on button "×" at bounding box center [843, 31] width 7 height 12
